Goal: Navigation & Orientation: Go to known website

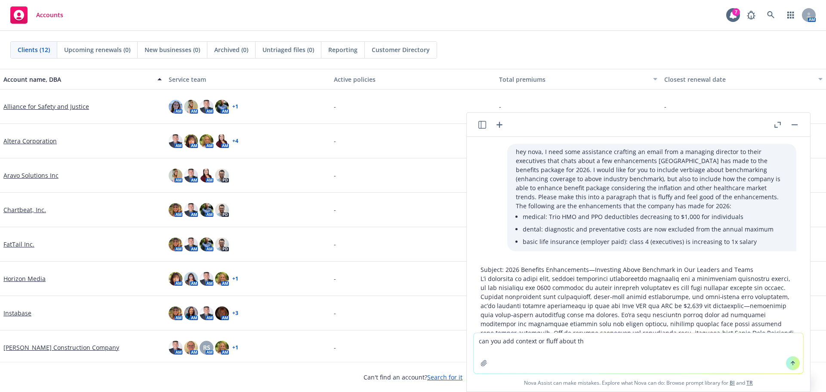
scroll to position [695, 0]
